Goal: Transaction & Acquisition: Purchase product/service

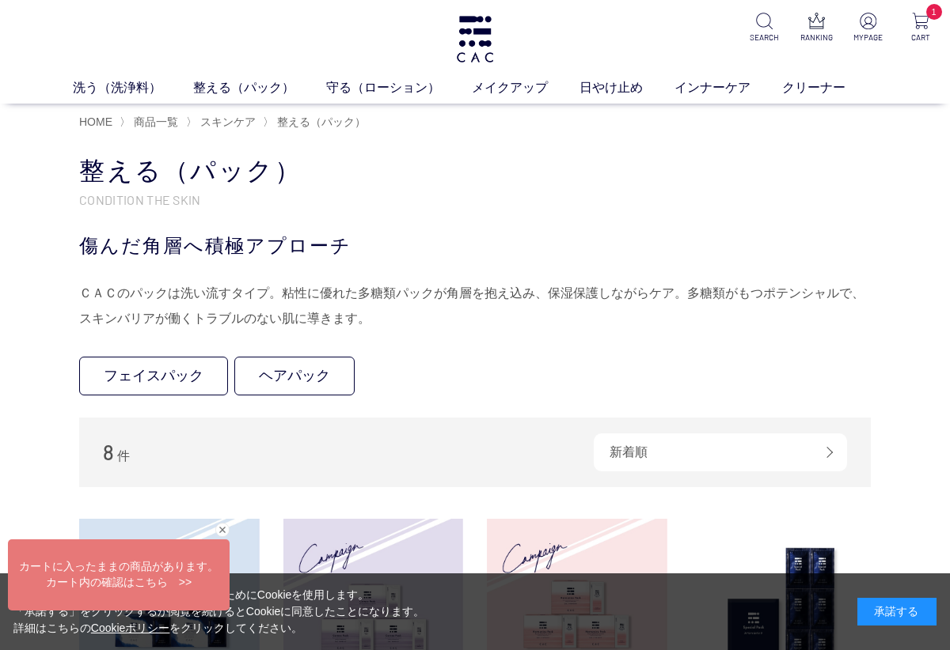
click at [918, 14] on img at bounding box center [920, 21] width 17 height 17
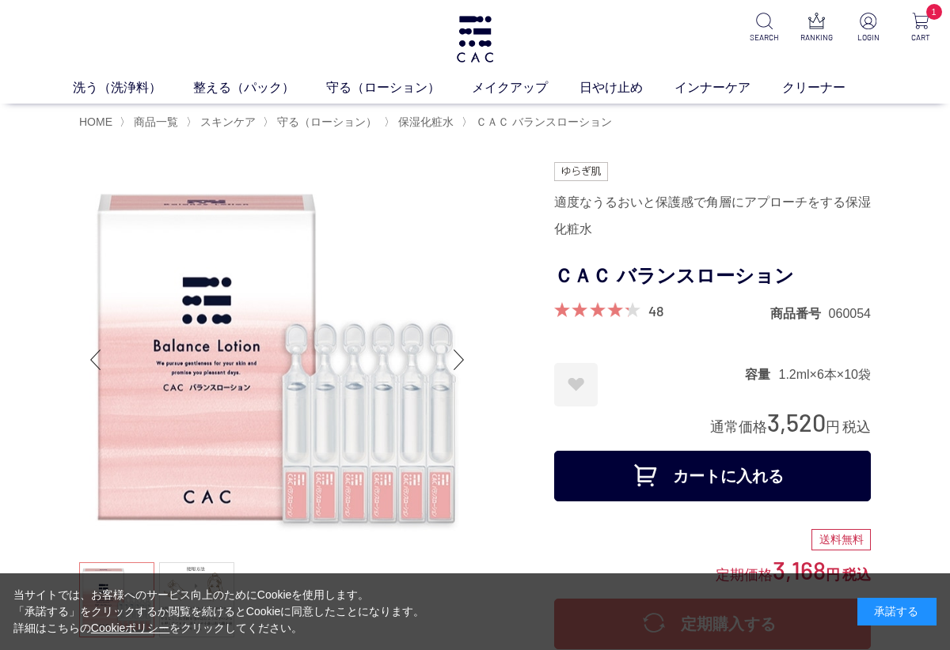
click at [915, 19] on img at bounding box center [920, 21] width 17 height 17
